Goal: Task Accomplishment & Management: Use online tool/utility

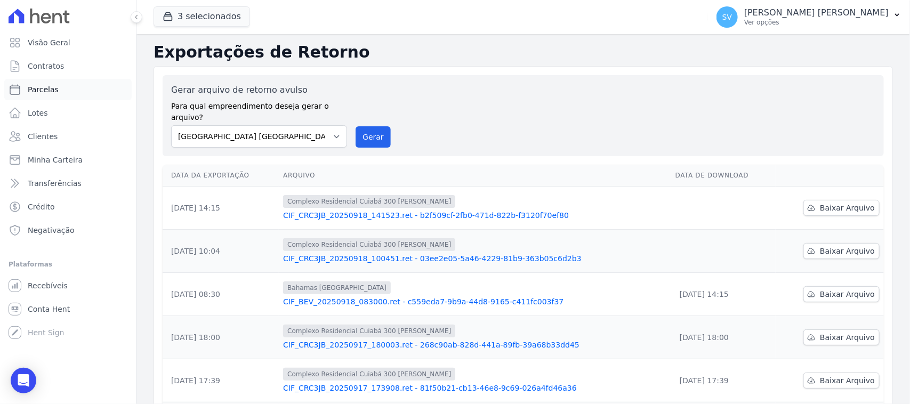
click at [78, 91] on link "Parcelas" at bounding box center [67, 89] width 127 height 21
select select
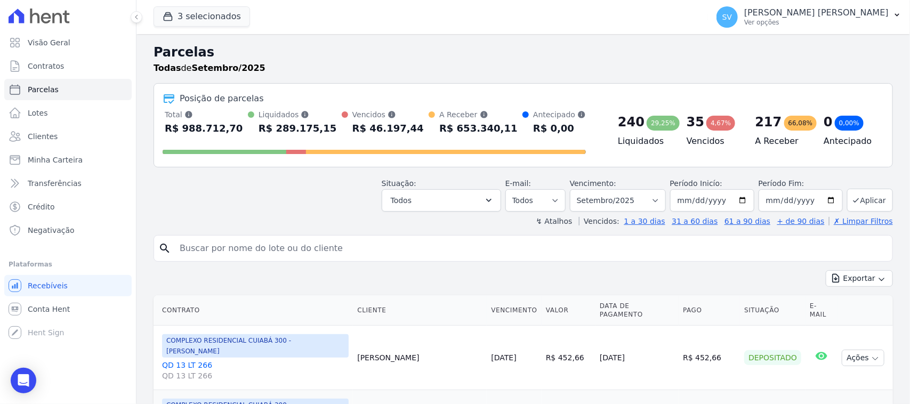
click at [293, 252] on input "search" at bounding box center [530, 248] width 715 height 21
type input "[PERSON_NAME] Da Costa [PERSON_NAME]"
select select
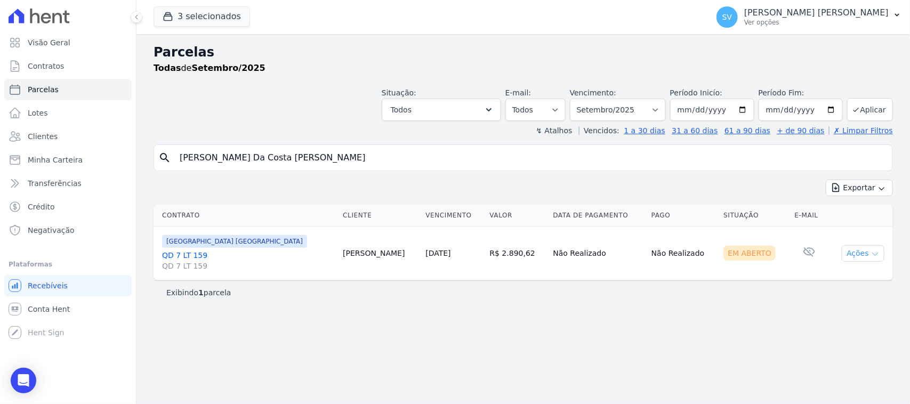
click at [857, 257] on button "Ações" at bounding box center [863, 253] width 43 height 17
click at [842, 281] on link "Ver boleto" at bounding box center [859, 278] width 102 height 20
